Goal: Task Accomplishment & Management: Manage account settings

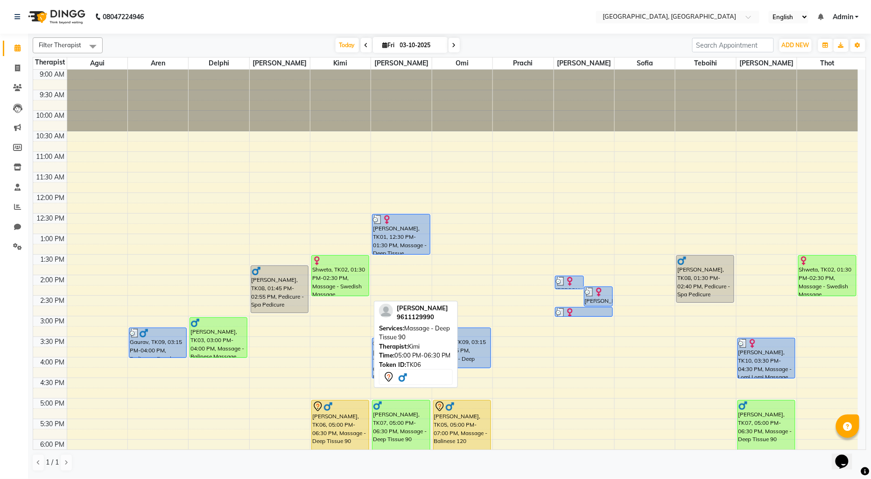
scroll to position [155, 0]
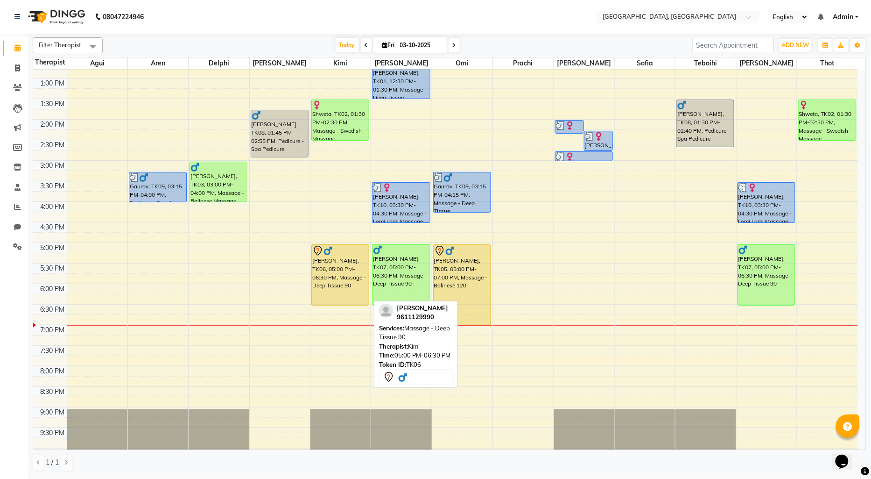
click at [339, 278] on div "[PERSON_NAME], TK06, 05:00 PM-06:30 PM, Massage - Deep Tissue 90" at bounding box center [340, 275] width 57 height 60
select select "7"
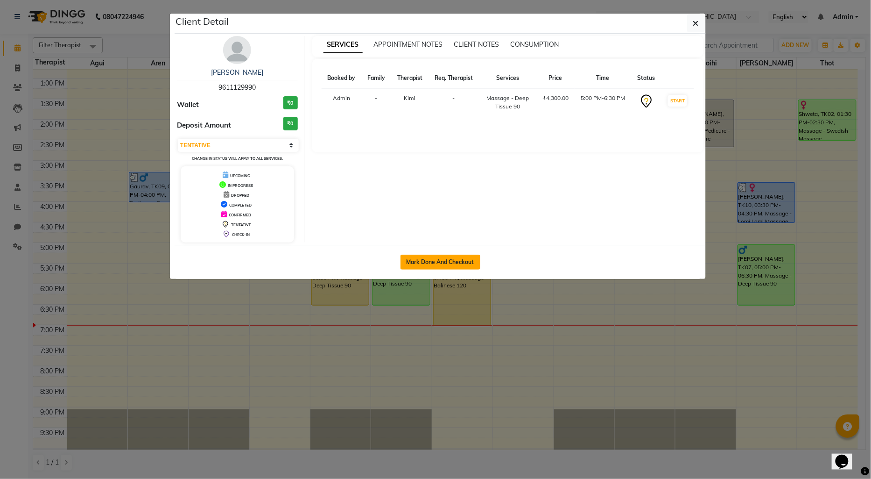
click at [426, 267] on button "Mark Done And Checkout" at bounding box center [441, 261] width 80 height 15
select select "service"
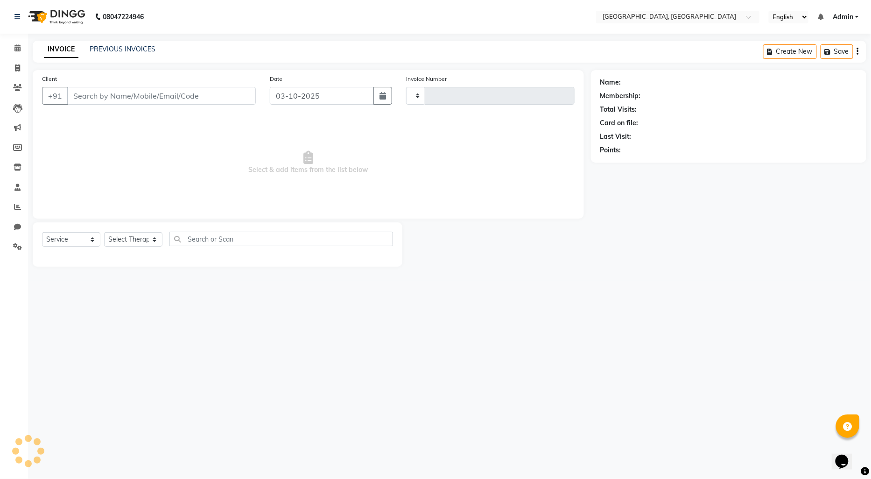
select select "3"
type input "1459"
select select "575"
type input "9611129990"
select select "15045"
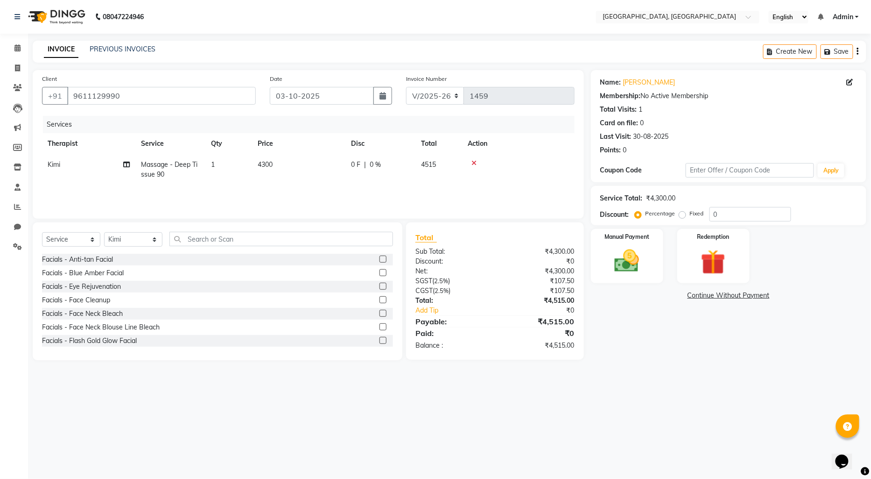
click at [703, 292] on link "Continue Without Payment" at bounding box center [729, 295] width 272 height 10
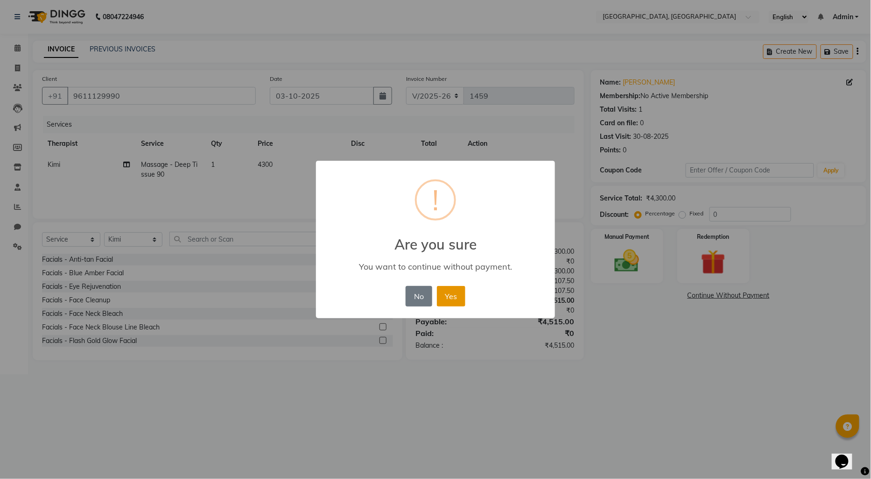
click at [454, 298] on button "Yes" at bounding box center [451, 296] width 28 height 21
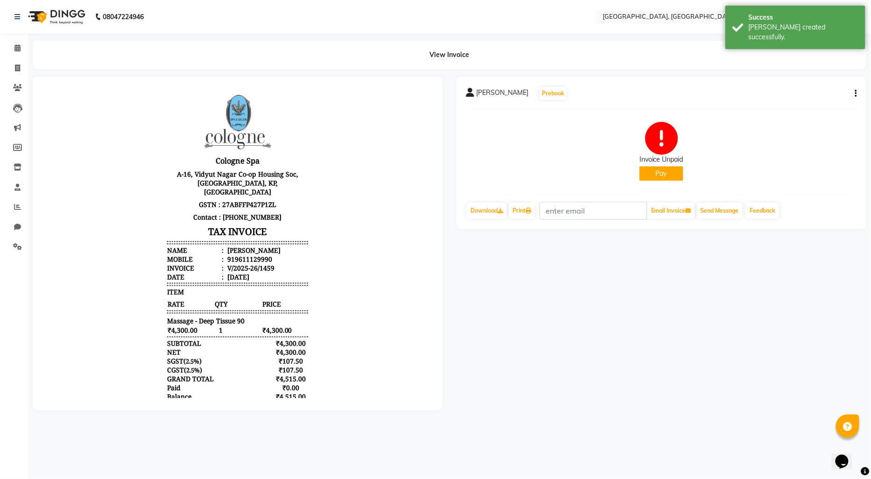
click at [668, 177] on button "Pay" at bounding box center [662, 173] width 44 height 14
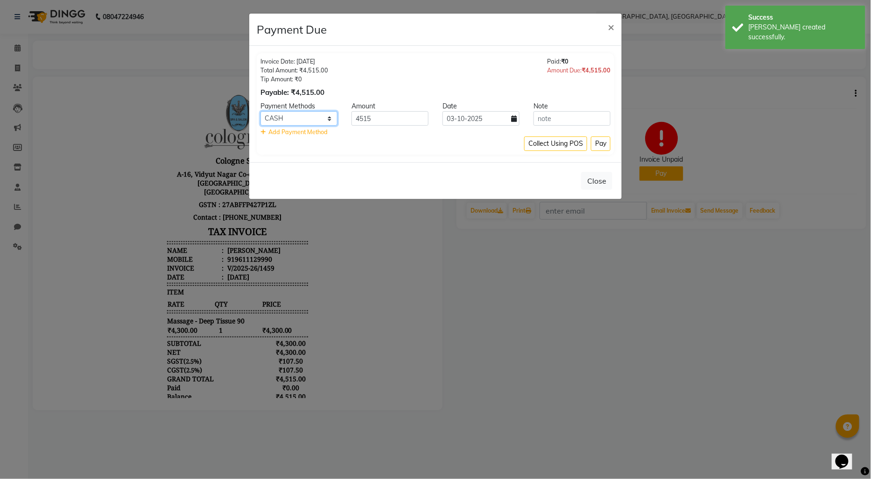
click at [329, 118] on select "CASH CARD ONLINE CUSTOM GPay PayTM PhonePe UPI NearBuy Loan BharatPay Cheque Mo…" at bounding box center [299, 118] width 77 height 14
select select "8"
click at [261, 111] on select "CASH CARD ONLINE CUSTOM GPay PayTM PhonePe UPI NearBuy Loan BharatPay Cheque Mo…" at bounding box center [299, 118] width 77 height 14
click at [605, 146] on button "Pay" at bounding box center [601, 143] width 20 height 14
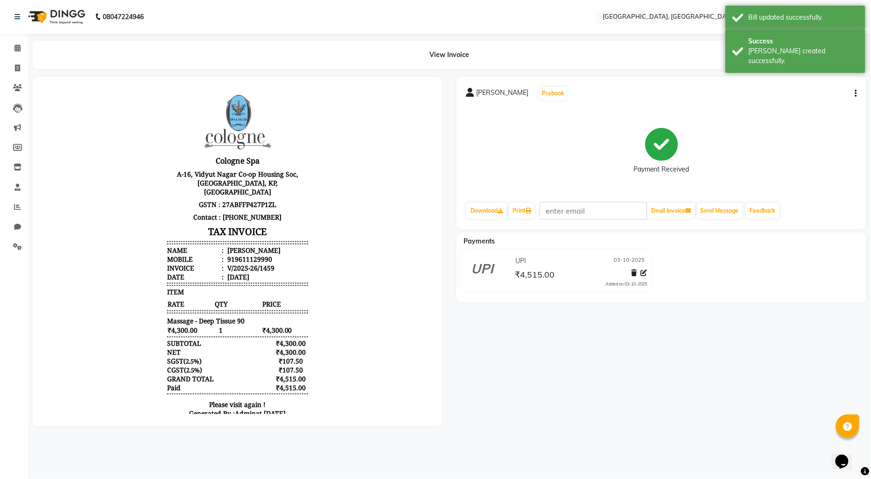
click at [35, 19] on img at bounding box center [56, 17] width 64 height 26
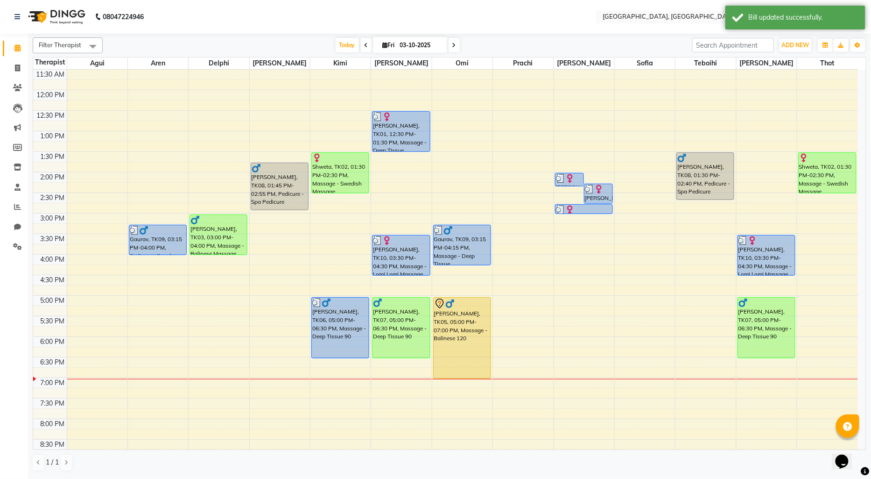
scroll to position [104, 0]
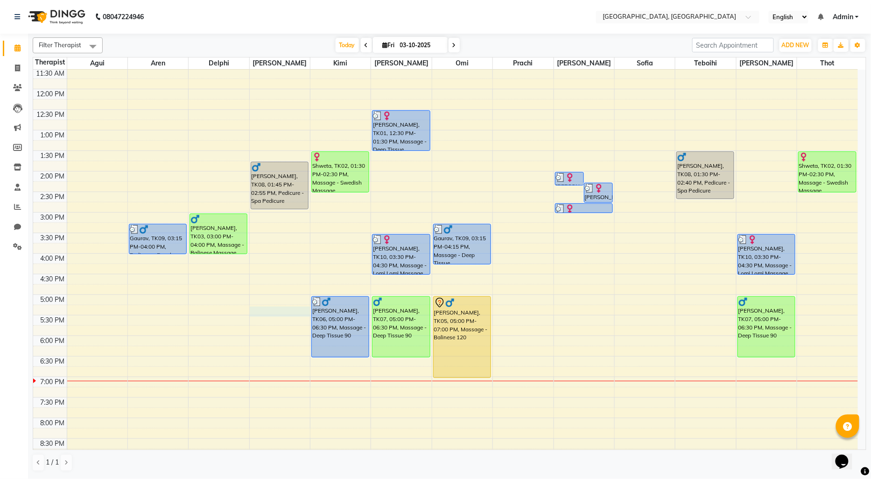
click at [263, 311] on div "9:00 AM 9:30 AM 10:00 AM 10:30 AM 11:00 AM 11:30 AM 12:00 PM 12:30 PM 1:00 PM 1…" at bounding box center [445, 253] width 825 height 575
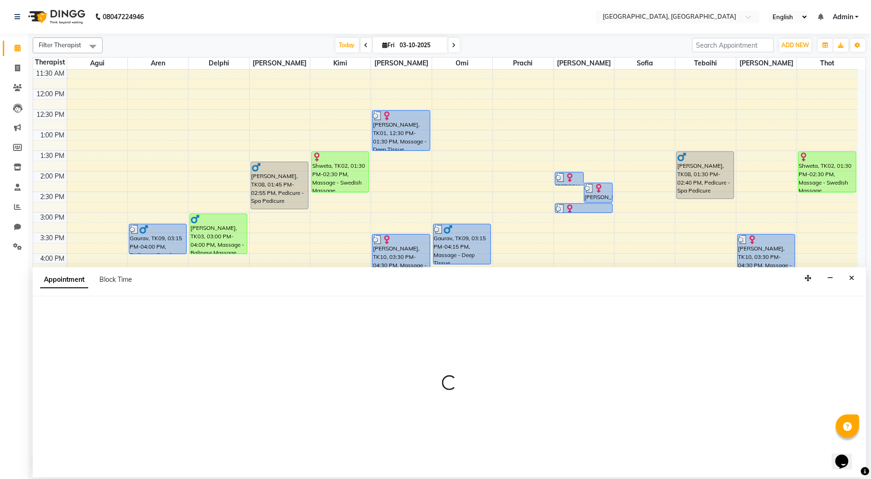
select select "43726"
select select "1035"
select select "tentative"
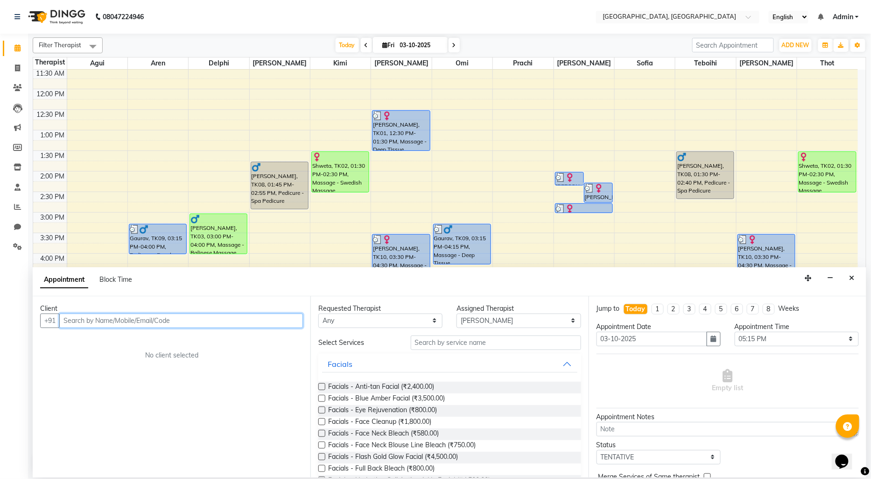
paste input "9623572122"
type input "9623572122"
click at [291, 324] on span "Add Client" at bounding box center [283, 320] width 31 height 8
select select "22"
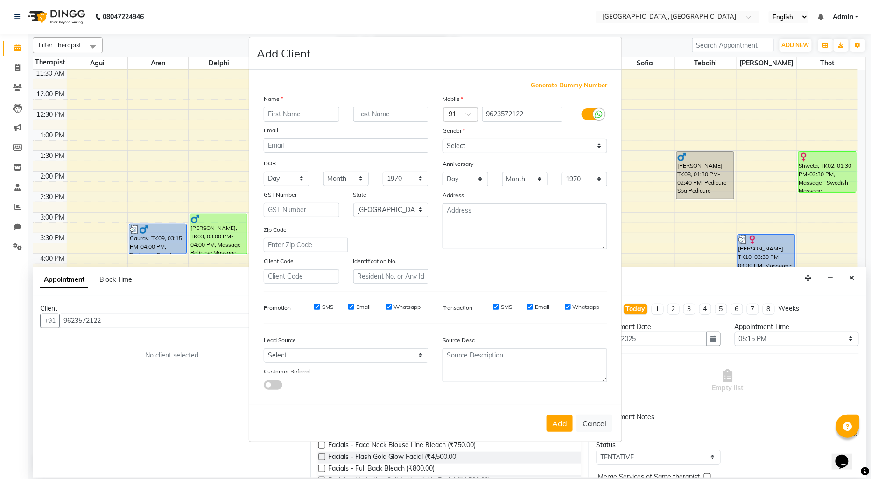
click at [281, 113] on input "text" at bounding box center [302, 114] width 76 height 14
click at [281, 115] on input "Hrutika" at bounding box center [302, 114] width 76 height 14
type input "Hruttika"
click at [374, 128] on div "Email" at bounding box center [346, 131] width 179 height 13
click at [601, 147] on select "Select [DEMOGRAPHIC_DATA] [DEMOGRAPHIC_DATA] Other Prefer Not To Say" at bounding box center [525, 146] width 165 height 14
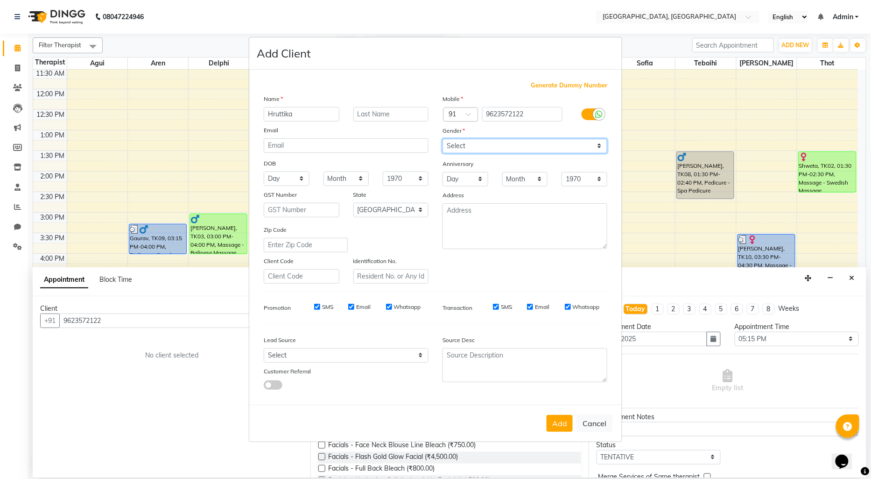
select select "[DEMOGRAPHIC_DATA]"
click at [443, 139] on select "Select [DEMOGRAPHIC_DATA] [DEMOGRAPHIC_DATA] Other Prefer Not To Say" at bounding box center [525, 146] width 165 height 14
click at [568, 429] on button "Add" at bounding box center [560, 423] width 26 height 17
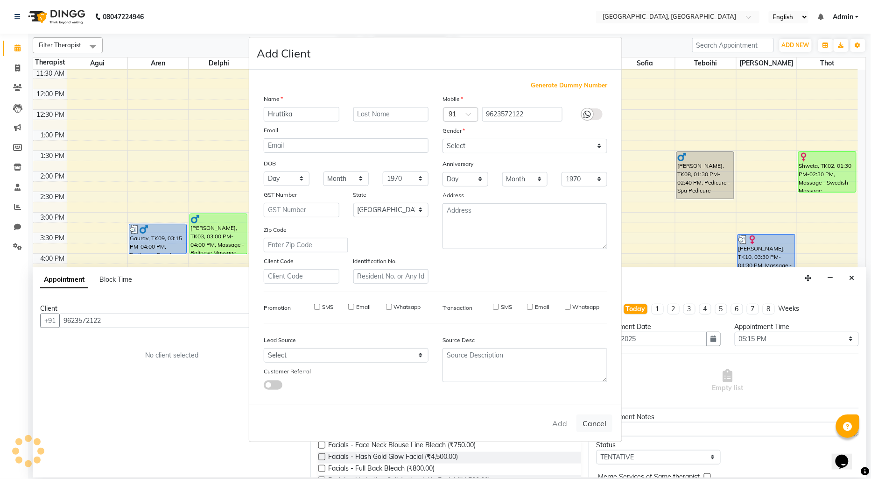
select select
select select "null"
select select
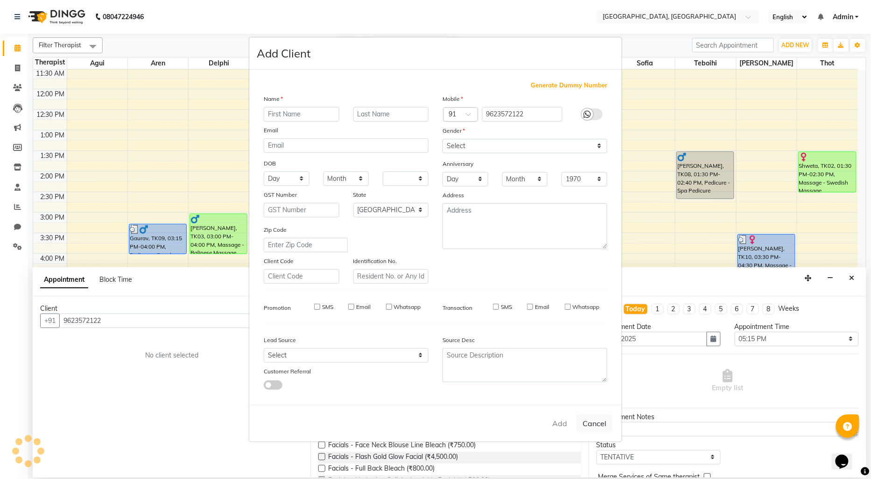
select select
checkbox input "false"
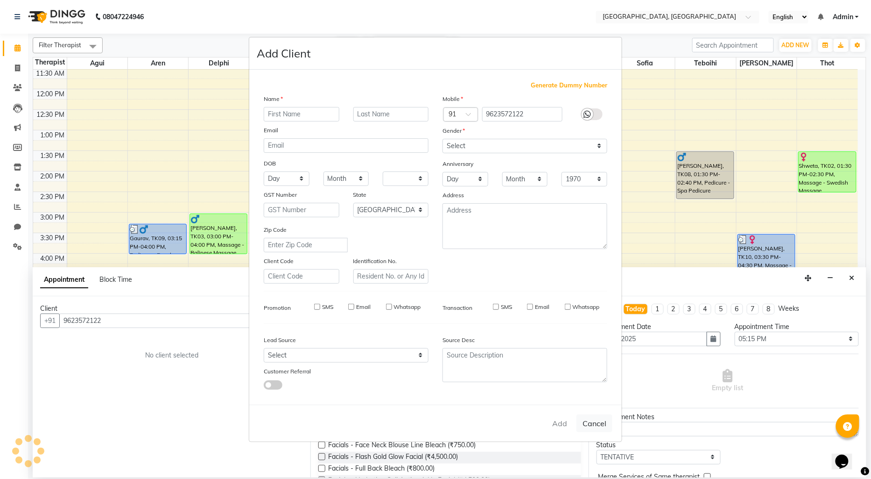
checkbox input "false"
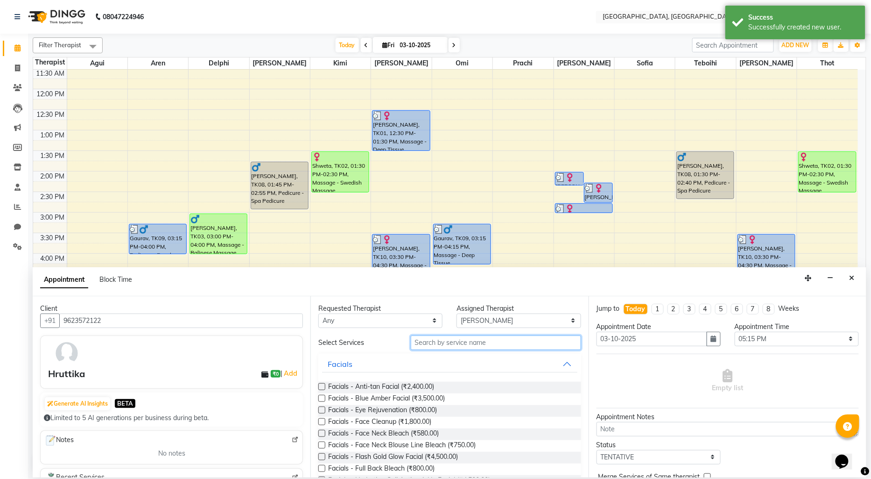
click at [436, 341] on input "text" at bounding box center [496, 342] width 170 height 14
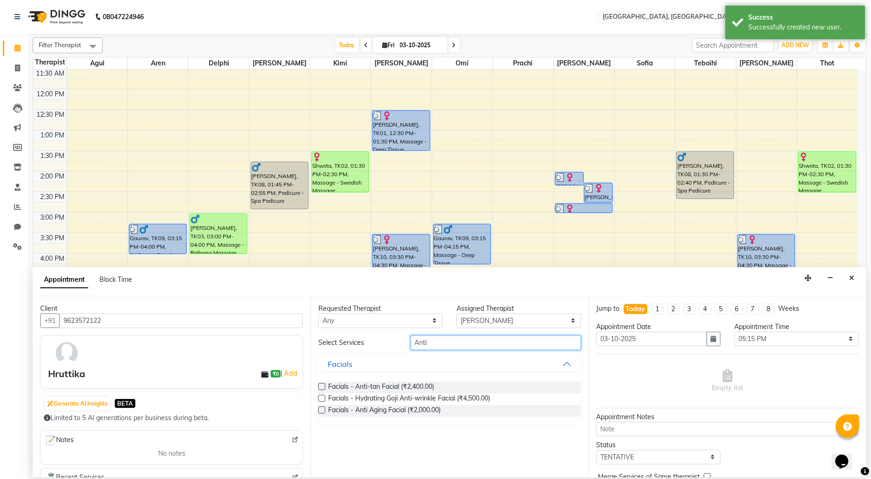
type input "Anti"
click at [323, 386] on label at bounding box center [321, 386] width 7 height 7
click at [323, 386] on input "checkbox" at bounding box center [321, 387] width 6 height 6
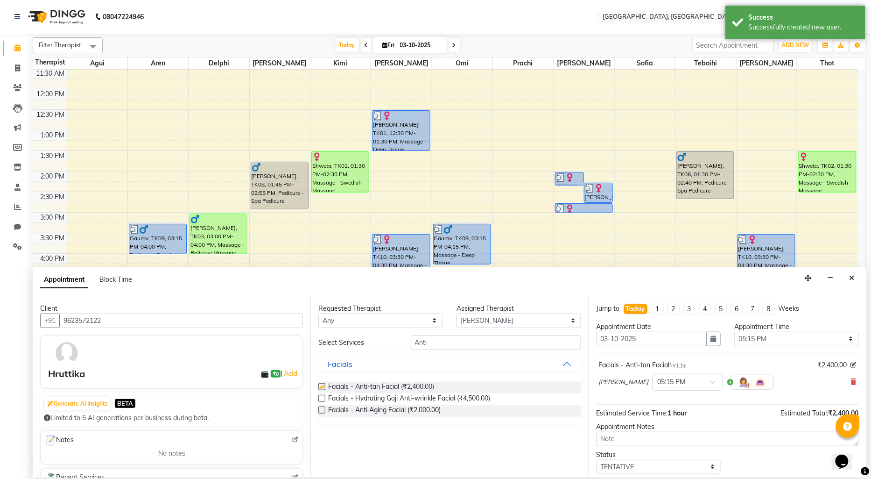
checkbox input "false"
click at [574, 318] on select "Select Agui Aren Delphi [PERSON_NAME] [PERSON_NAME] [PERSON_NAME] [PERSON_NAME]…" at bounding box center [519, 320] width 124 height 14
select select "7700"
click at [457, 313] on select "Select Agui Aren Delphi [PERSON_NAME] [PERSON_NAME] [PERSON_NAME] [PERSON_NAME]…" at bounding box center [519, 320] width 124 height 14
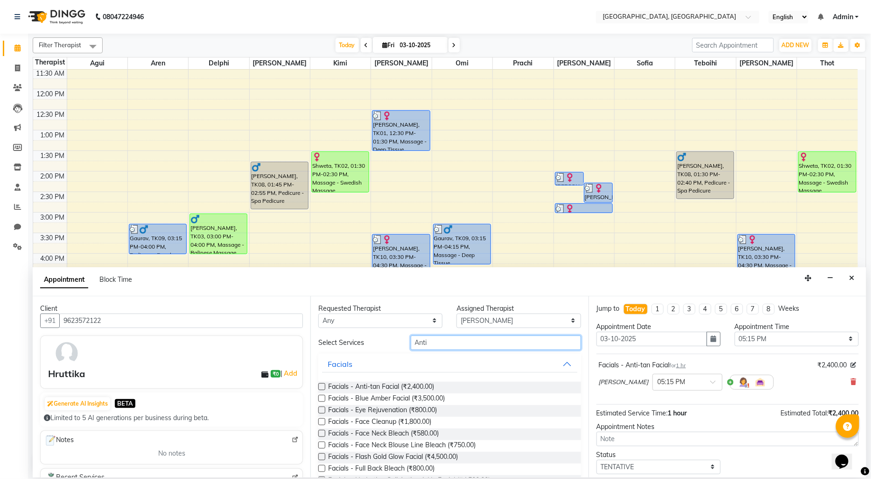
click at [433, 343] on input "Anti" at bounding box center [496, 342] width 170 height 14
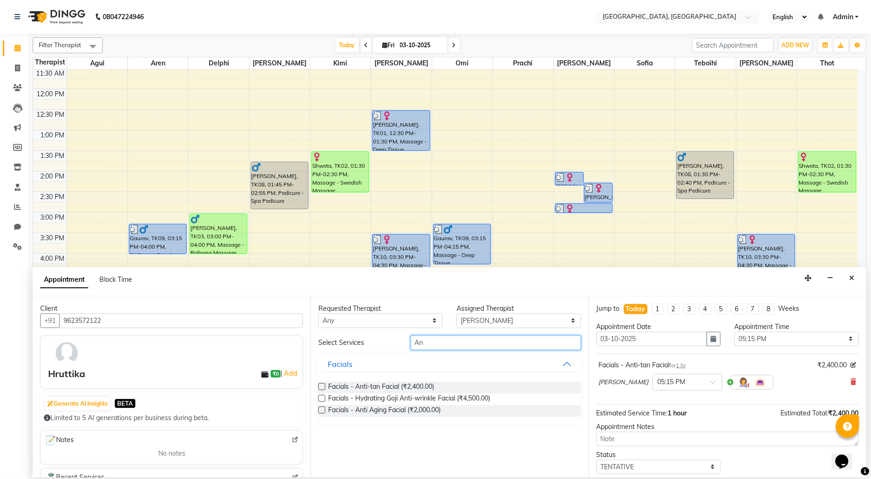
type input "A"
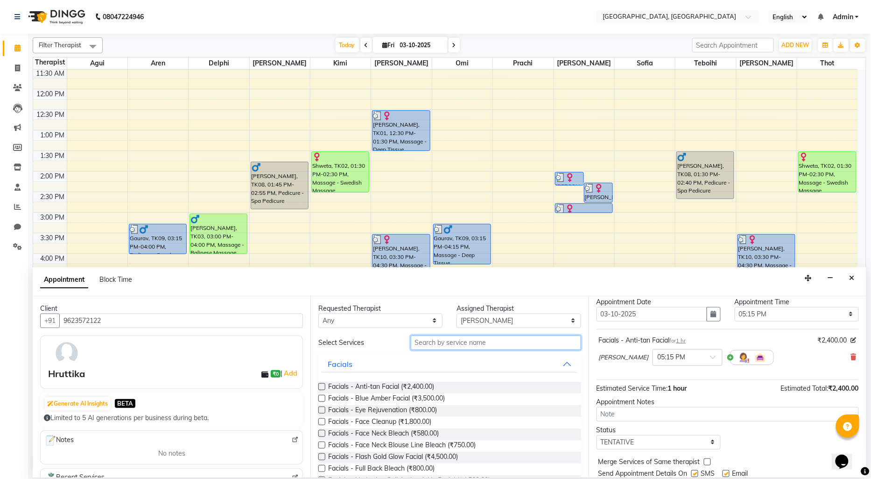
scroll to position [0, 0]
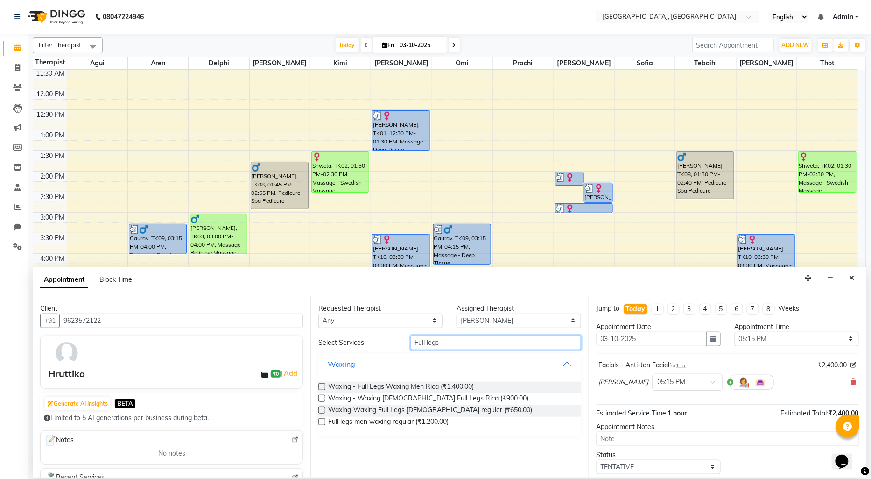
type input "Full legs"
click at [322, 399] on label at bounding box center [321, 398] width 7 height 7
click at [322, 399] on input "checkbox" at bounding box center [321, 399] width 6 height 6
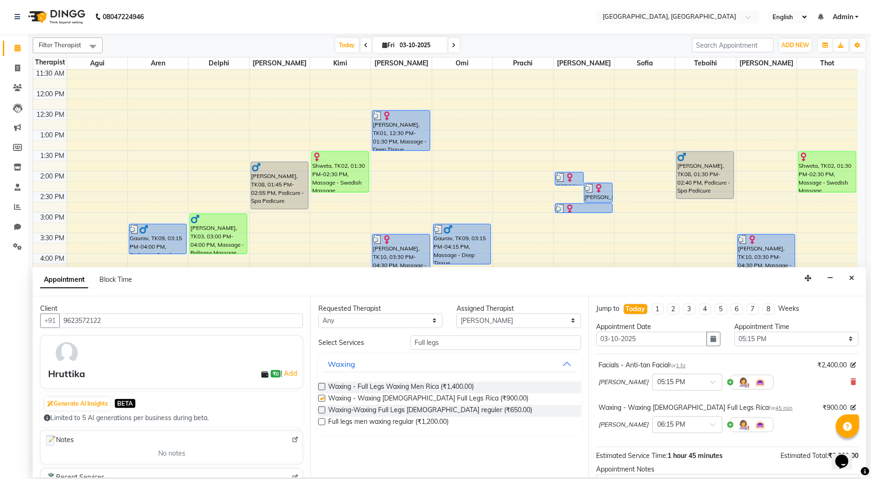
checkbox input "false"
click at [711, 427] on span at bounding box center [717, 427] width 12 height 10
click at [653, 474] on div "05:15 PM" at bounding box center [687, 475] width 69 height 17
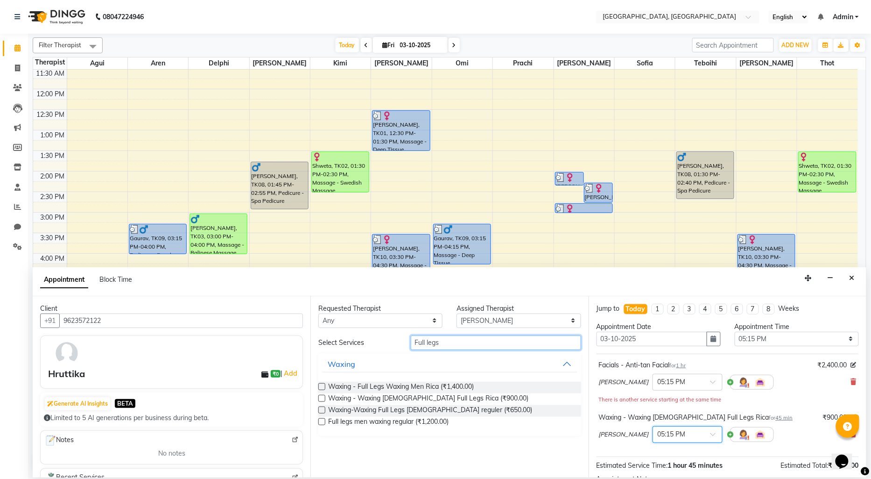
click at [442, 343] on input "Full legs" at bounding box center [496, 342] width 170 height 14
type input "F"
type input "full hands"
click at [321, 397] on label at bounding box center [321, 398] width 7 height 7
click at [321, 397] on input "checkbox" at bounding box center [321, 399] width 6 height 6
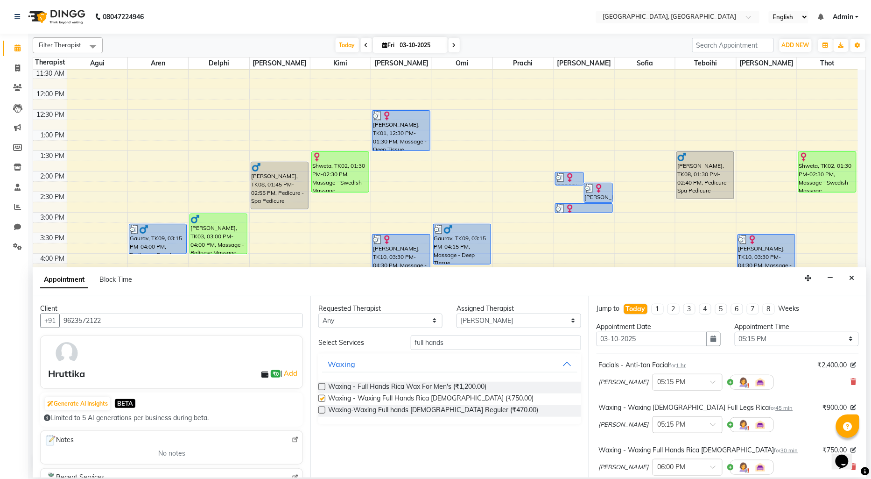
checkbox input "false"
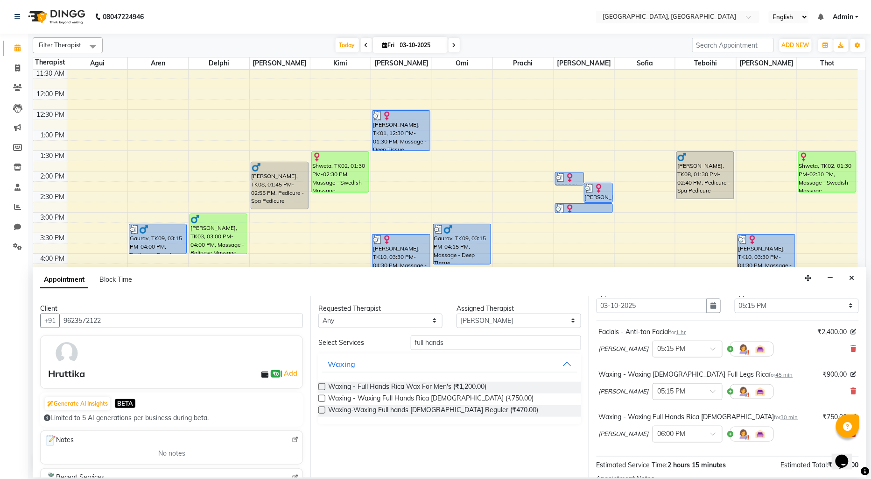
scroll to position [52, 0]
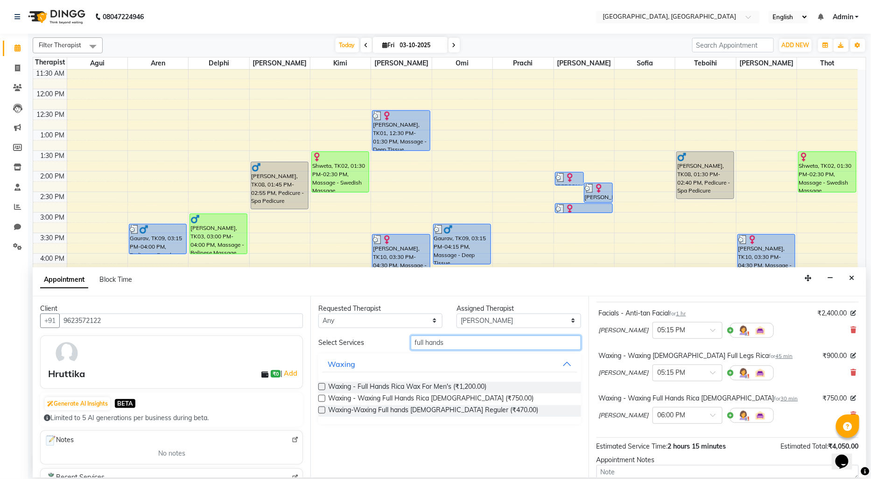
click at [448, 344] on input "full hands" at bounding box center [496, 342] width 170 height 14
type input "f"
type input "A"
type input "basic"
click at [321, 411] on label at bounding box center [321, 409] width 7 height 7
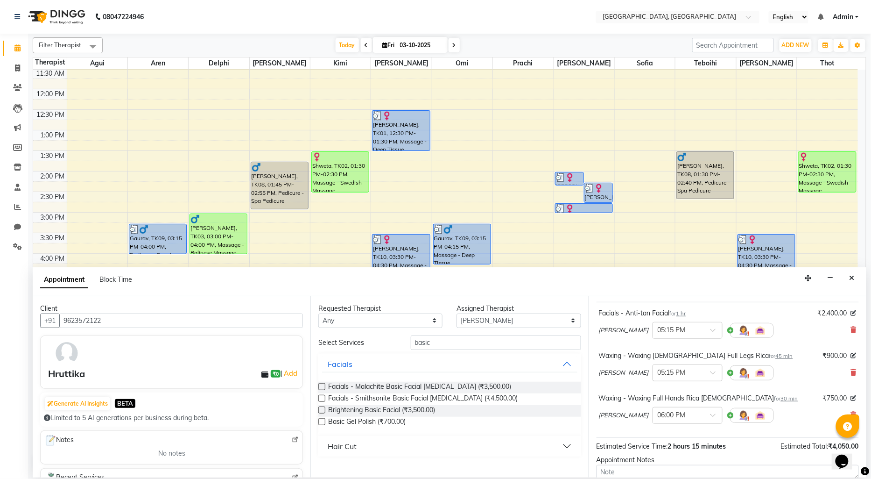
click at [321, 411] on input "checkbox" at bounding box center [321, 411] width 6 height 6
checkbox input "false"
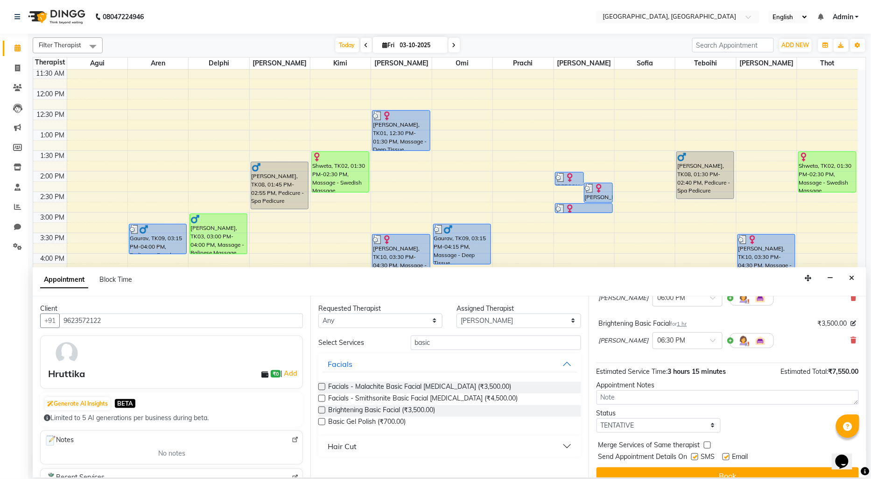
scroll to position [183, 0]
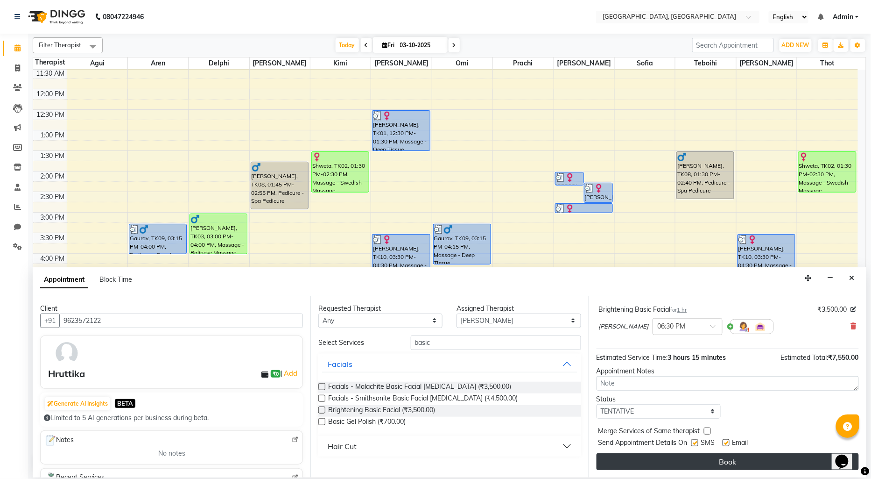
click at [670, 460] on button "Book" at bounding box center [728, 461] width 262 height 17
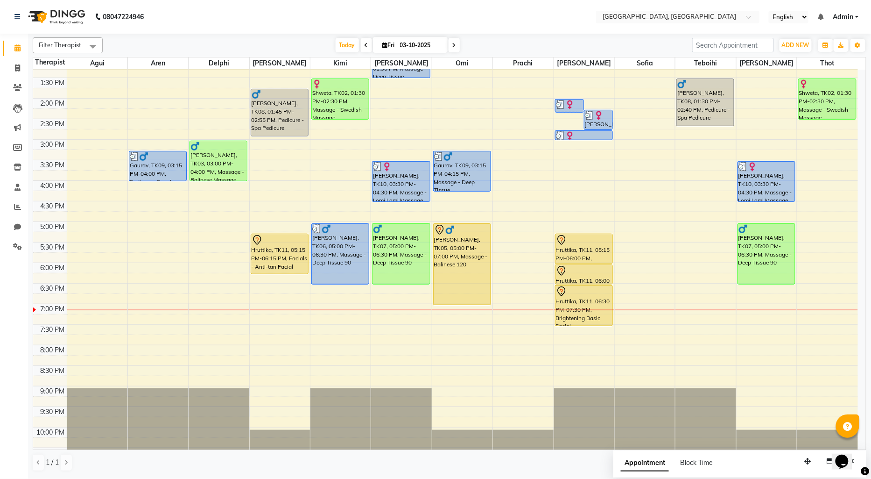
scroll to position [198, 0]
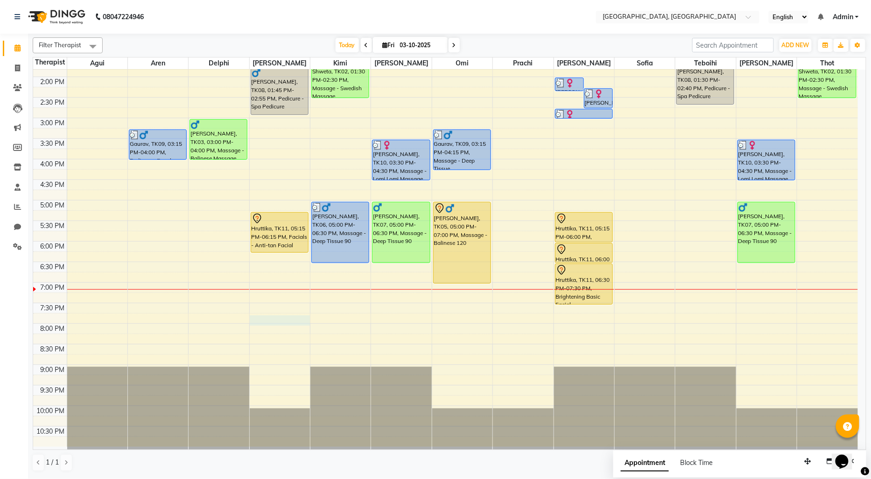
click at [266, 318] on div "9:00 AM 9:30 AM 10:00 AM 10:30 AM 11:00 AM 11:30 AM 12:00 PM 12:30 PM 1:00 PM 1…" at bounding box center [445, 159] width 825 height 575
select select "43726"
select select "1185"
select select "tentative"
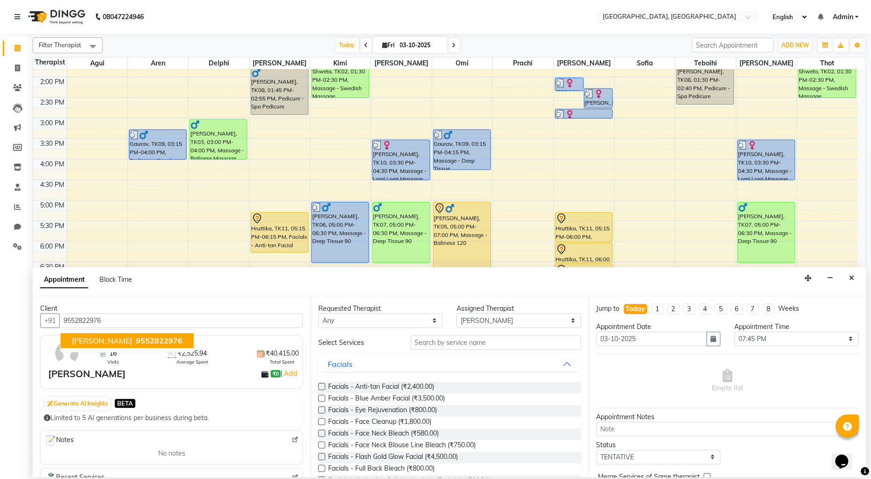
click at [148, 340] on span "9552822976" at bounding box center [159, 340] width 47 height 9
type input "9552822976"
click at [417, 345] on input "text" at bounding box center [496, 342] width 170 height 14
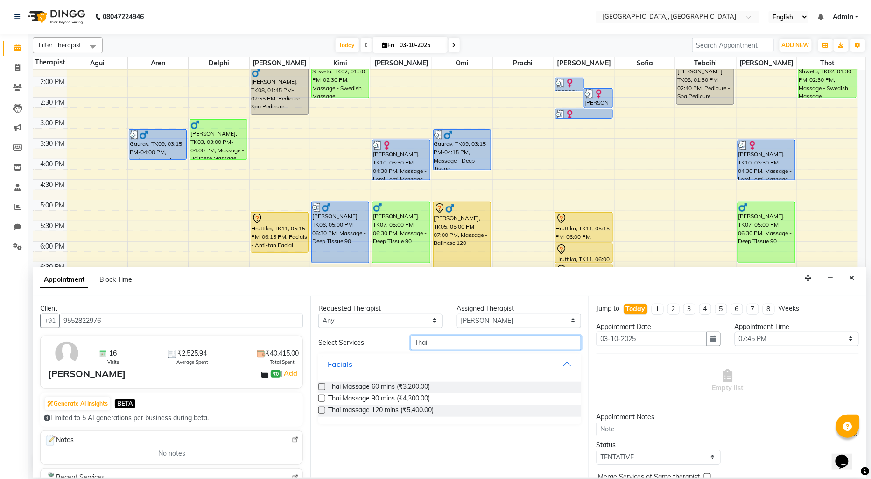
type input "Thai"
click at [322, 386] on label at bounding box center [321, 386] width 7 height 7
click at [322, 386] on input "checkbox" at bounding box center [321, 387] width 6 height 6
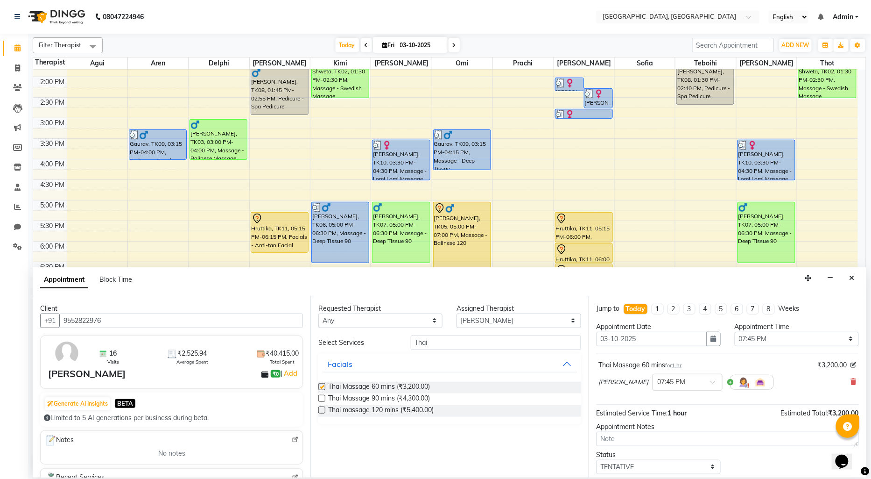
checkbox input "false"
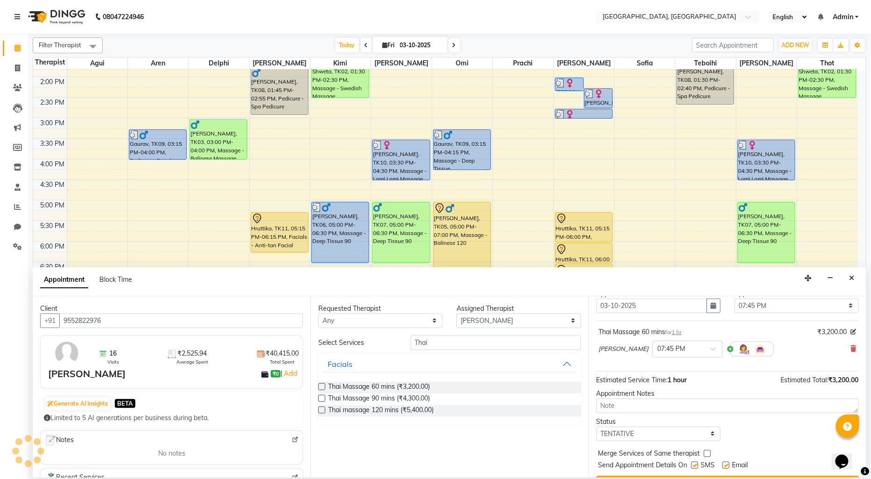
scroll to position [52, 0]
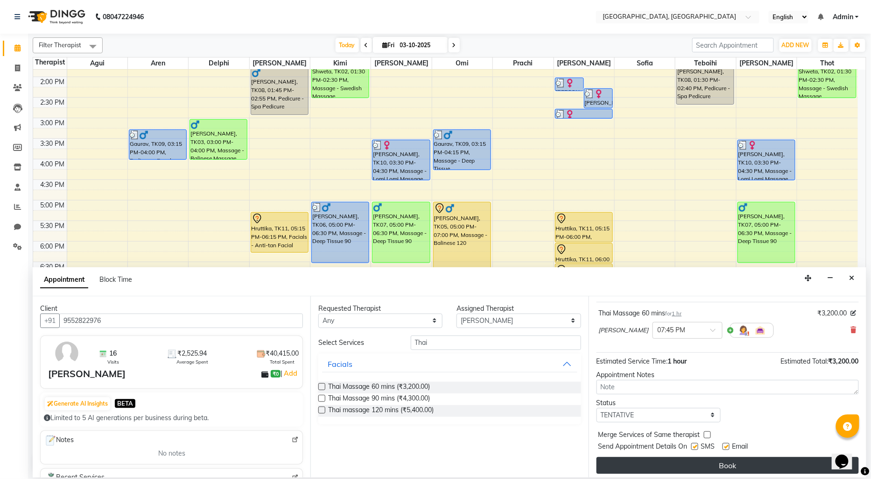
click at [669, 464] on button "Book" at bounding box center [728, 465] width 262 height 17
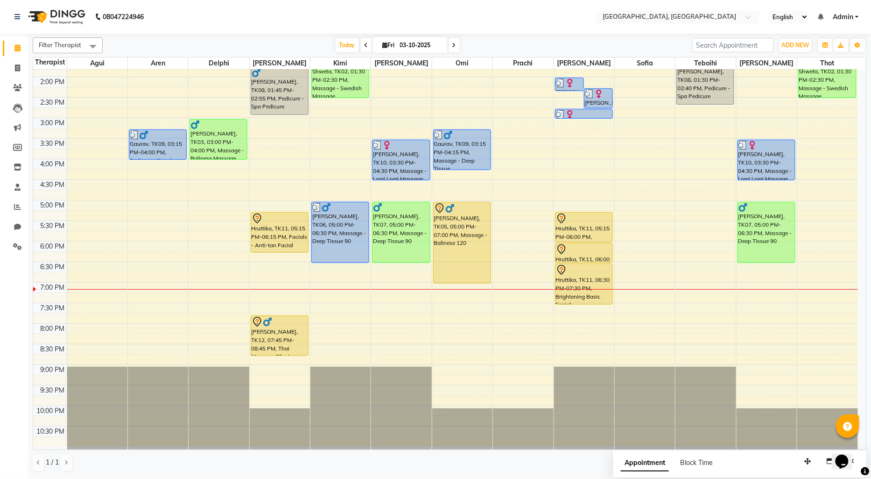
click at [144, 327] on div "9:00 AM 9:30 AM 10:00 AM 10:30 AM 11:00 AM 11:30 AM 12:00 PM 12:30 PM 1:00 PM 1…" at bounding box center [445, 159] width 825 height 575
select select "7709"
select select "1200"
select select "tentative"
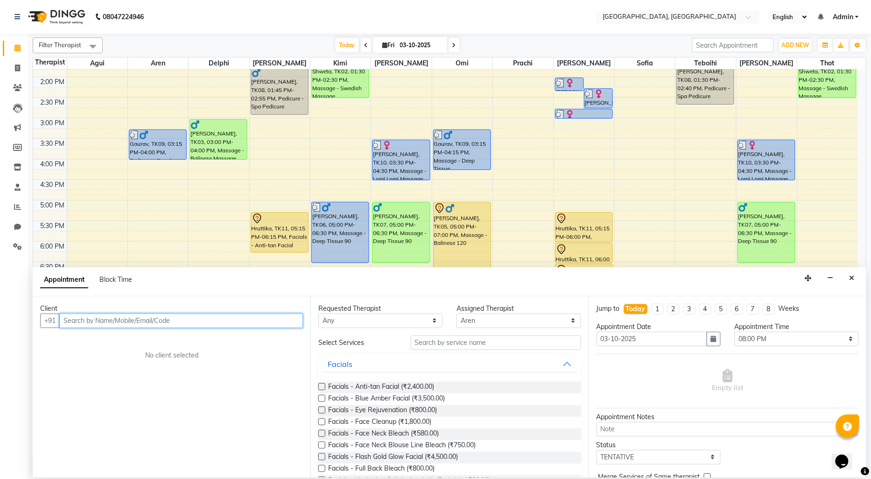
paste input "7769926176"
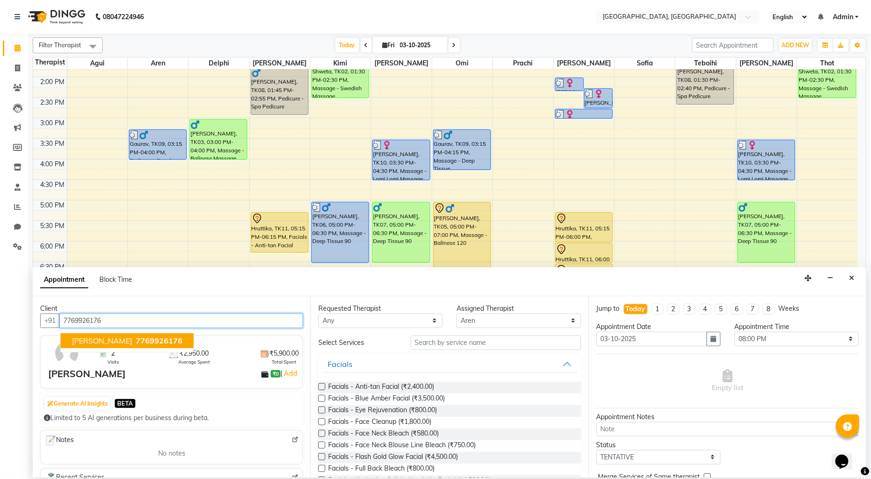
click at [136, 339] on span "7769926176" at bounding box center [159, 340] width 47 height 9
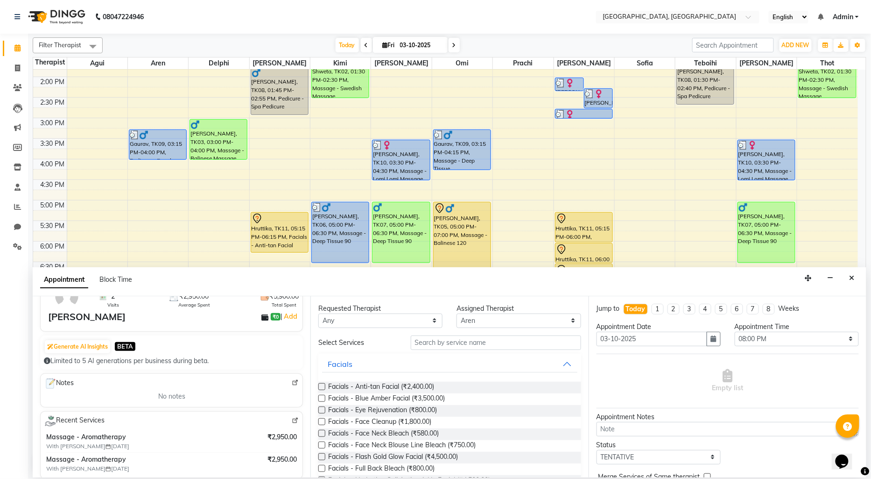
scroll to position [104, 0]
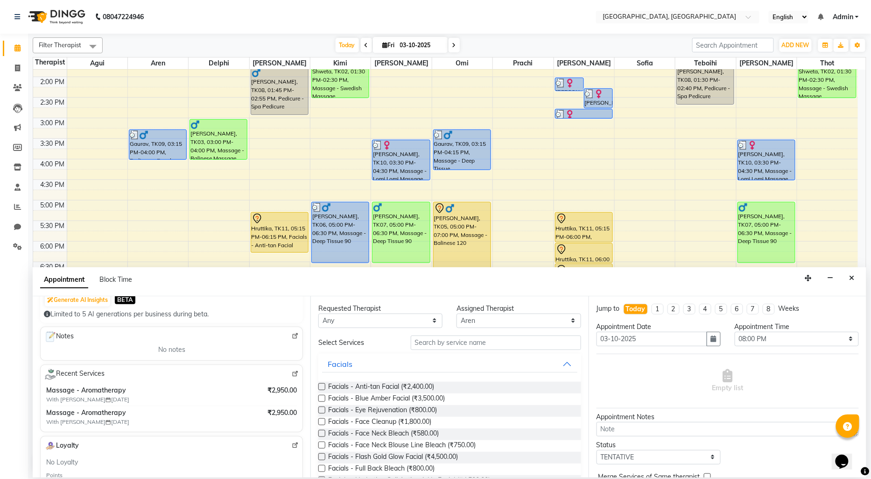
type input "7769926176"
click at [428, 342] on input "text" at bounding box center [496, 342] width 170 height 14
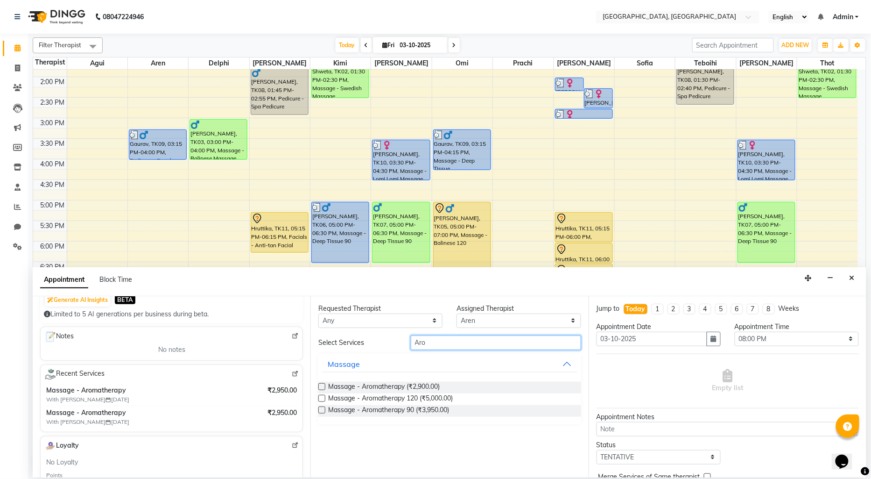
type input "Aro"
click at [322, 388] on label at bounding box center [321, 386] width 7 height 7
click at [322, 388] on input "checkbox" at bounding box center [321, 387] width 6 height 6
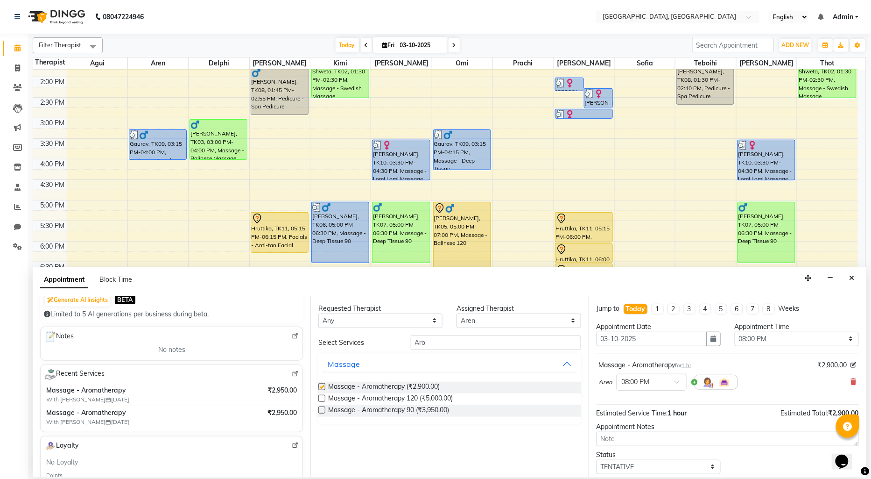
checkbox input "false"
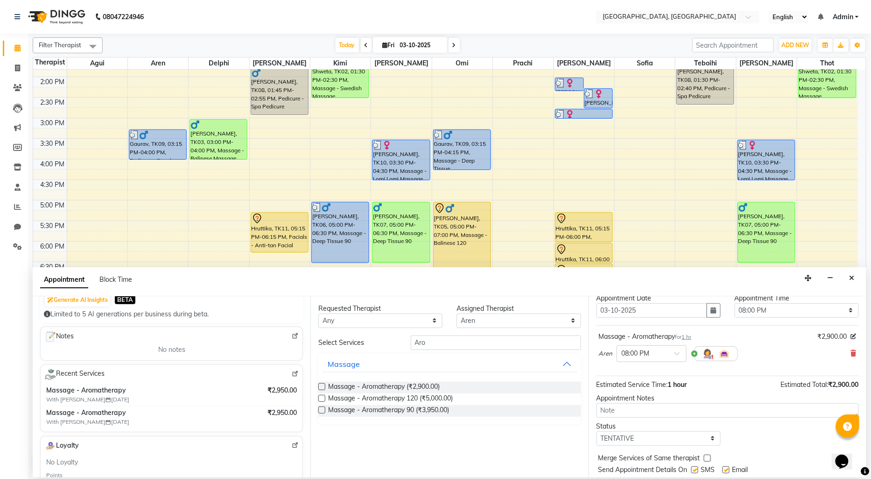
scroll to position [55, 0]
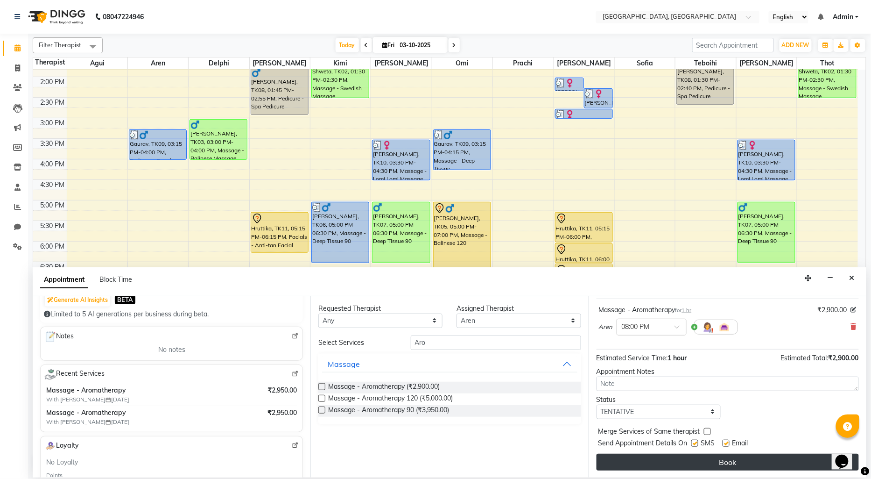
click at [682, 459] on button "Book" at bounding box center [728, 461] width 262 height 17
